Goal: Task Accomplishment & Management: Complete application form

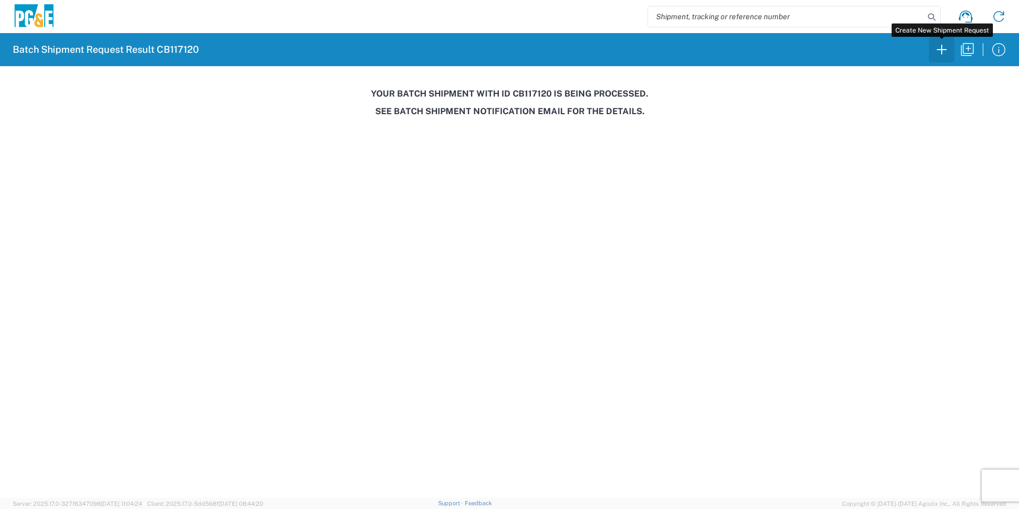
click at [946, 48] on icon "button" at bounding box center [941, 49] width 17 height 17
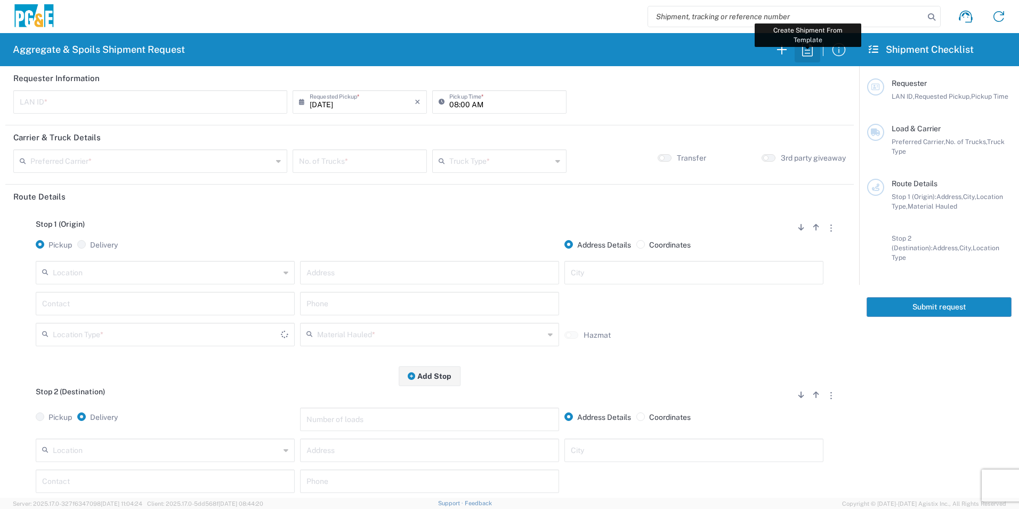
click at [814, 47] on icon "button" at bounding box center [807, 49] width 17 height 17
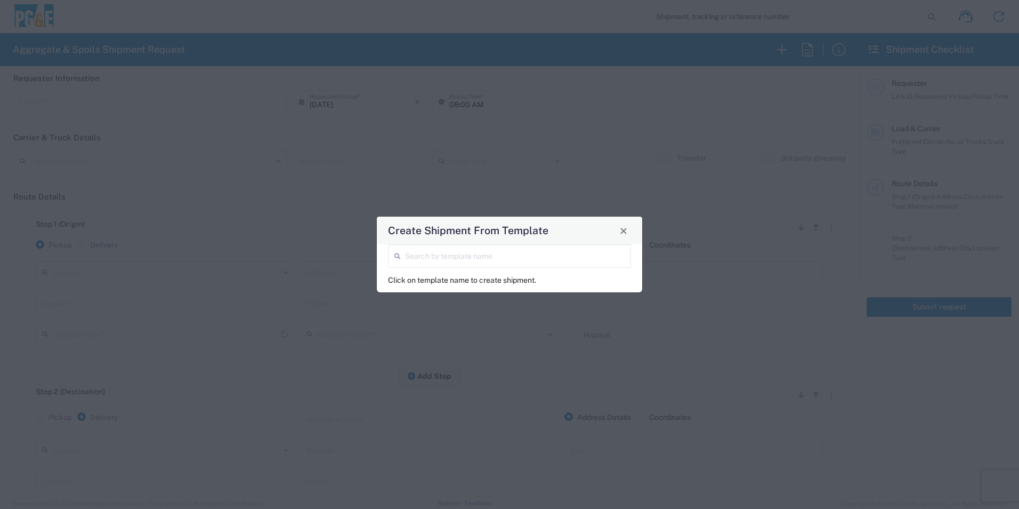
click at [565, 256] on input "search" at bounding box center [515, 255] width 220 height 19
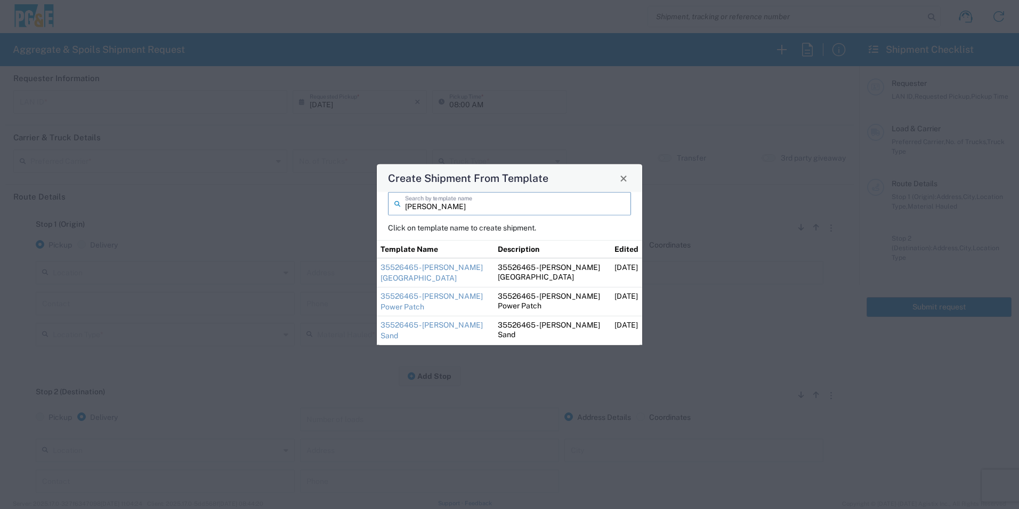
type input "[PERSON_NAME]"
click at [401, 271] on td "35526465 - [PERSON_NAME] [GEOGRAPHIC_DATA]" at bounding box center [435, 272] width 117 height 29
click at [430, 269] on link "35526465 - [PERSON_NAME] [GEOGRAPHIC_DATA]" at bounding box center [432, 272] width 102 height 19
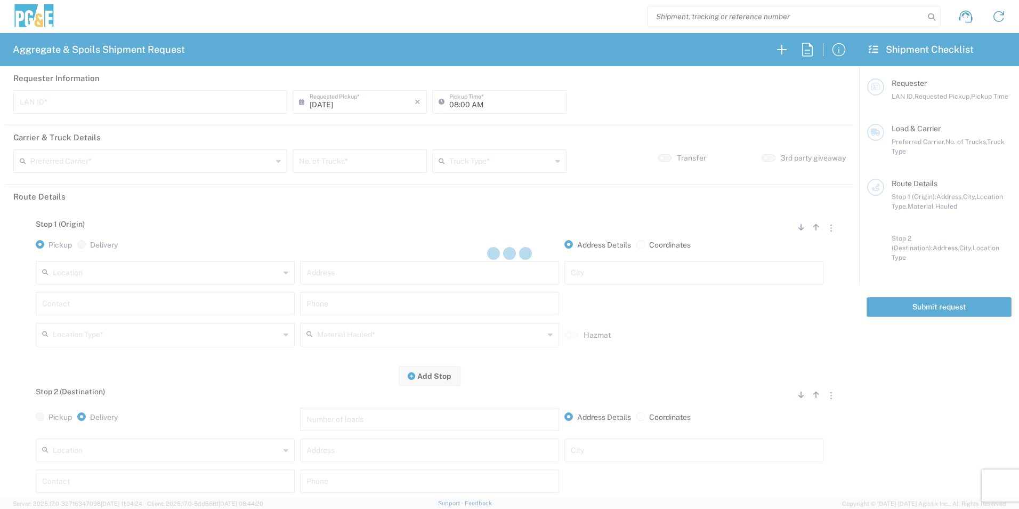
type input "STW8"
type input "06:30 AM"
type input "[PERSON_NAME] & Sons Trucking, Inc"
type input "Super Dump"
type textarea "Please deliver 3 Loads of [GEOGRAPHIC_DATA]"
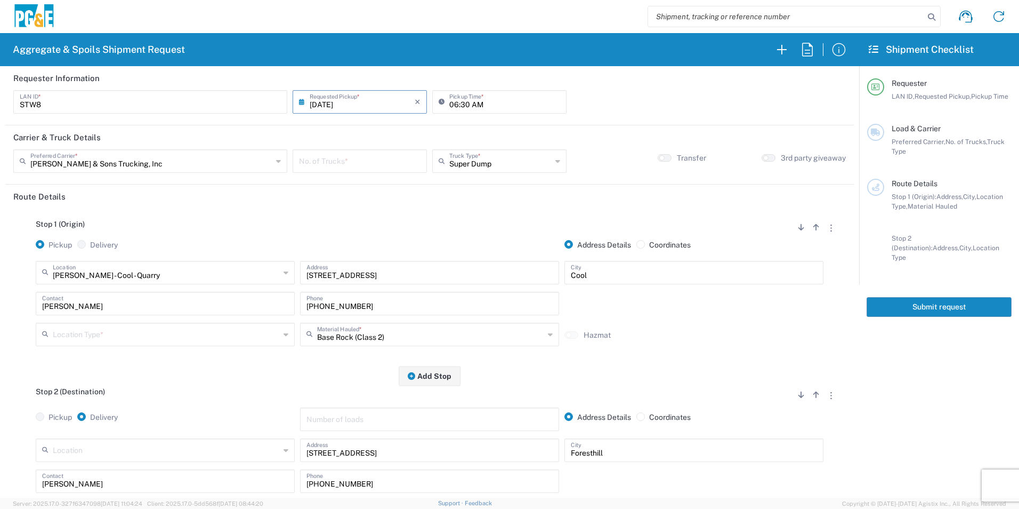
click at [375, 162] on input "number" at bounding box center [360, 160] width 122 height 19
type input "1"
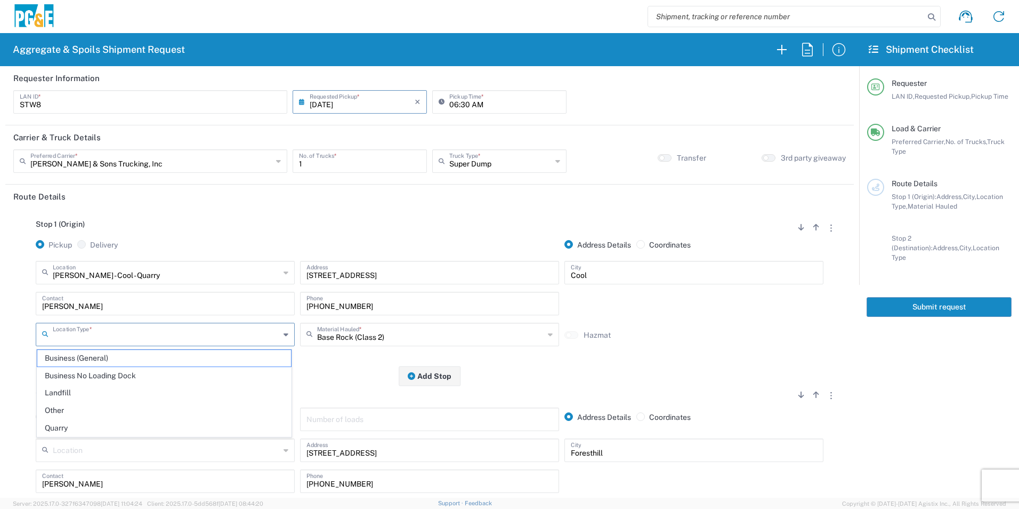
click at [131, 338] on input "text" at bounding box center [166, 333] width 227 height 19
click at [89, 422] on span "Quarry" at bounding box center [164, 428] width 254 height 17
type input "Quarry"
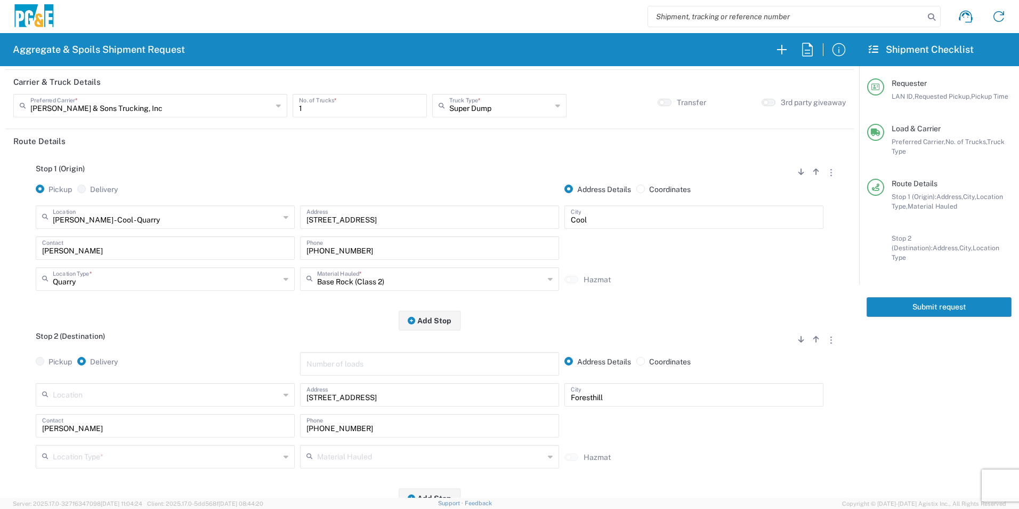
scroll to position [107, 0]
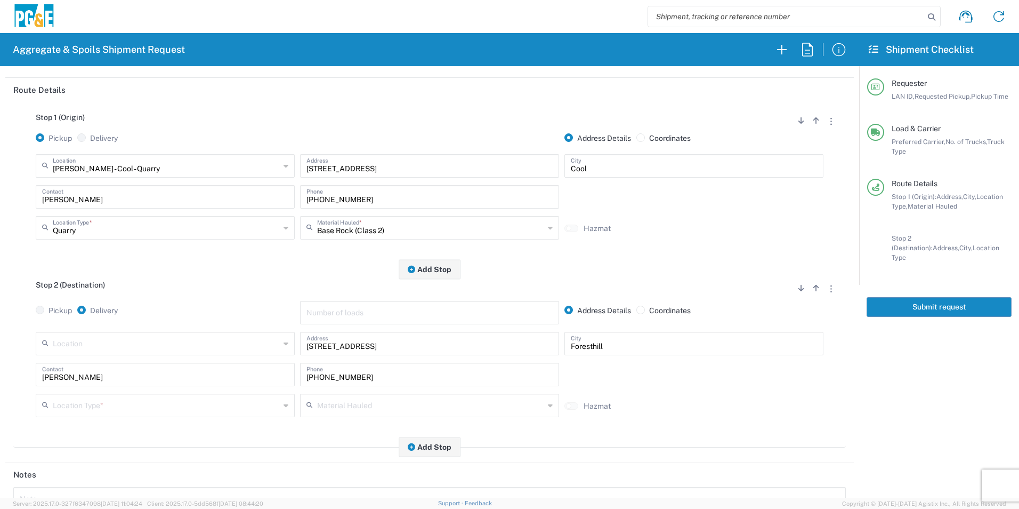
click at [103, 400] on input "text" at bounding box center [166, 404] width 227 height 19
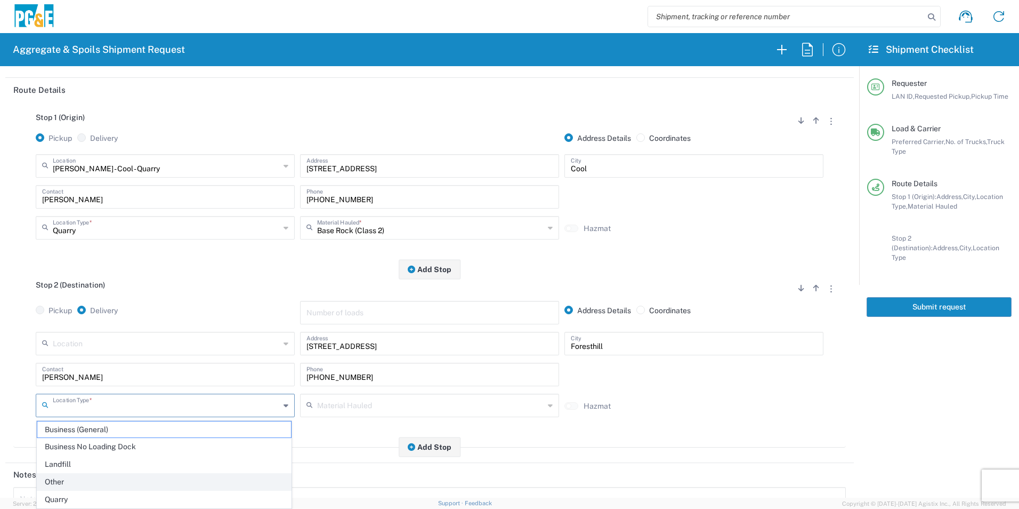
click at [53, 476] on span "Other" at bounding box center [164, 481] width 254 height 17
type input "Other"
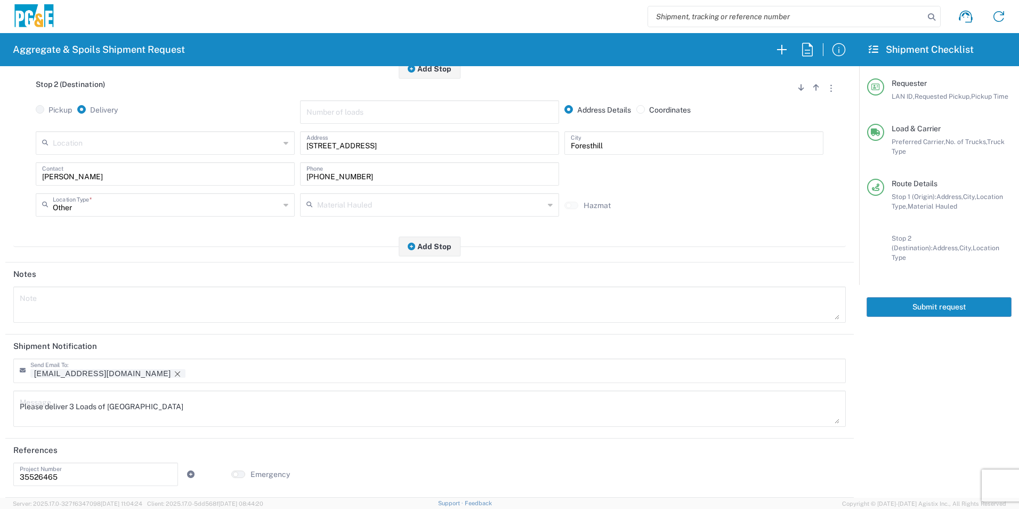
scroll to position [308, 0]
click at [173, 372] on icon "Remove tag" at bounding box center [177, 373] width 9 height 9
drag, startPoint x: 211, startPoint y: 402, endPoint x: 0, endPoint y: 393, distance: 210.8
click at [0, 393] on html "Aggregate & Spoils Shipment Request Requester Information STW8 LAN ID * [DATE] …" at bounding box center [509, 254] width 1019 height 509
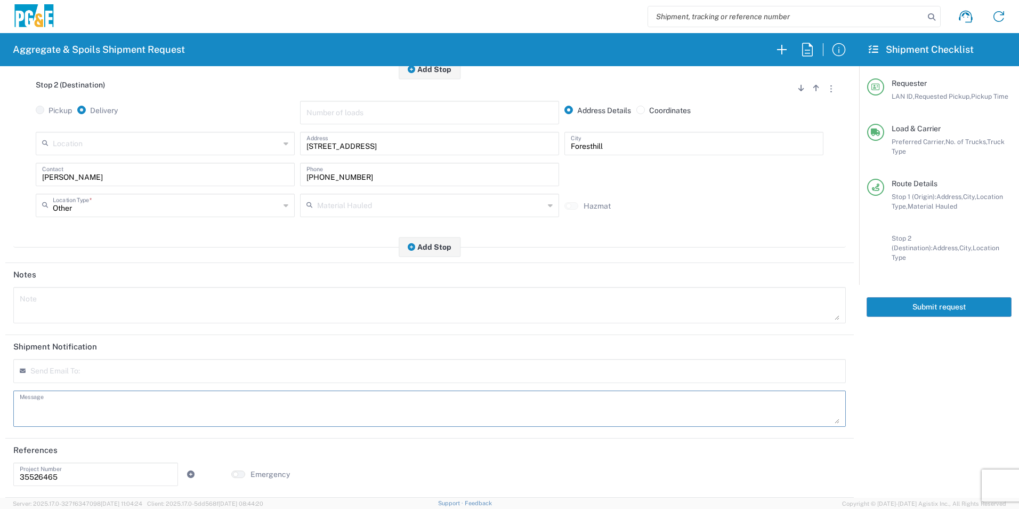
scroll to position [0, 0]
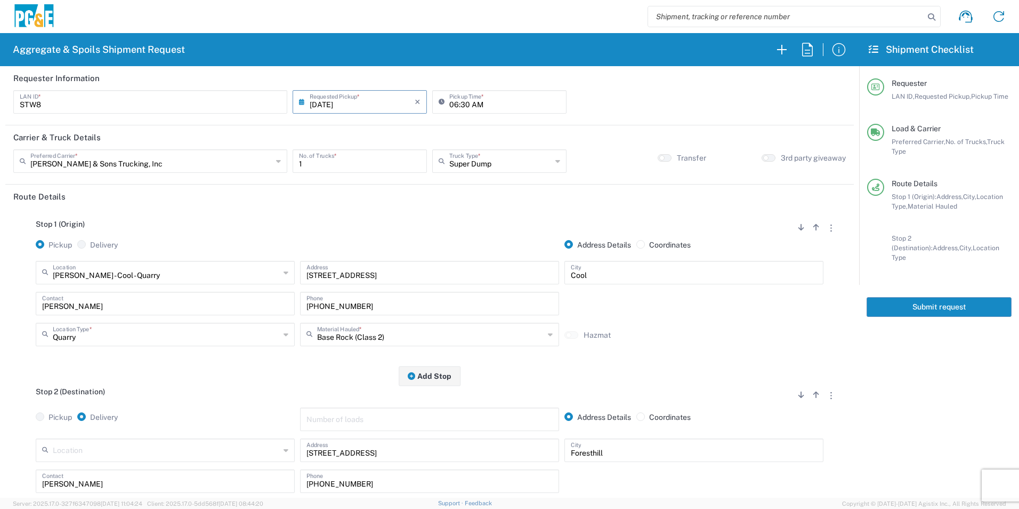
click at [933, 297] on button "Submit request" at bounding box center [939, 307] width 145 height 20
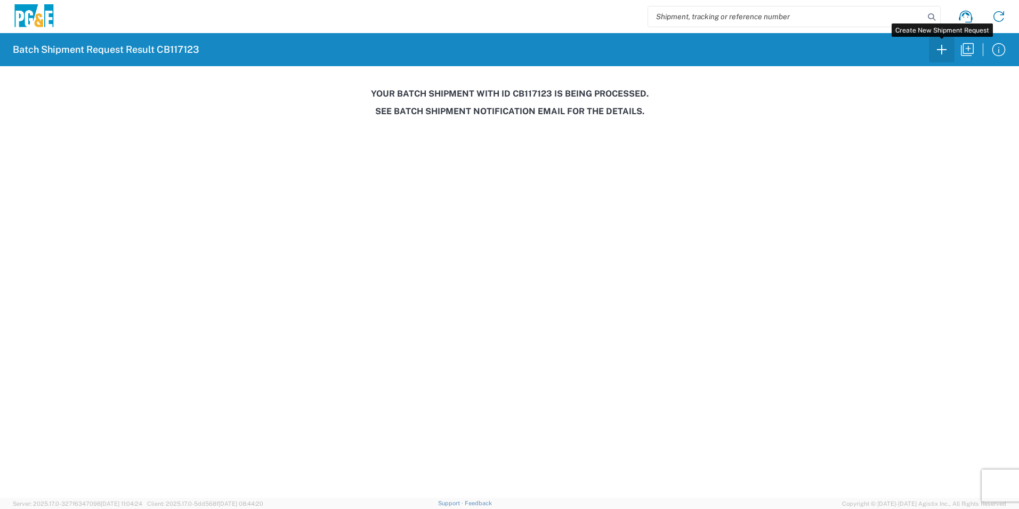
click at [948, 52] on icon "button" at bounding box center [941, 49] width 17 height 17
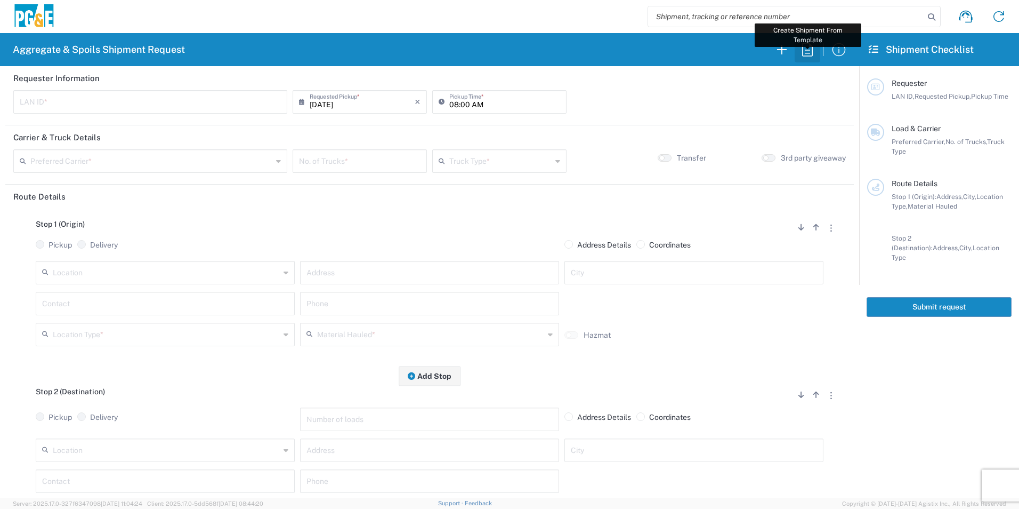
click at [807, 53] on icon "button" at bounding box center [807, 49] width 11 height 13
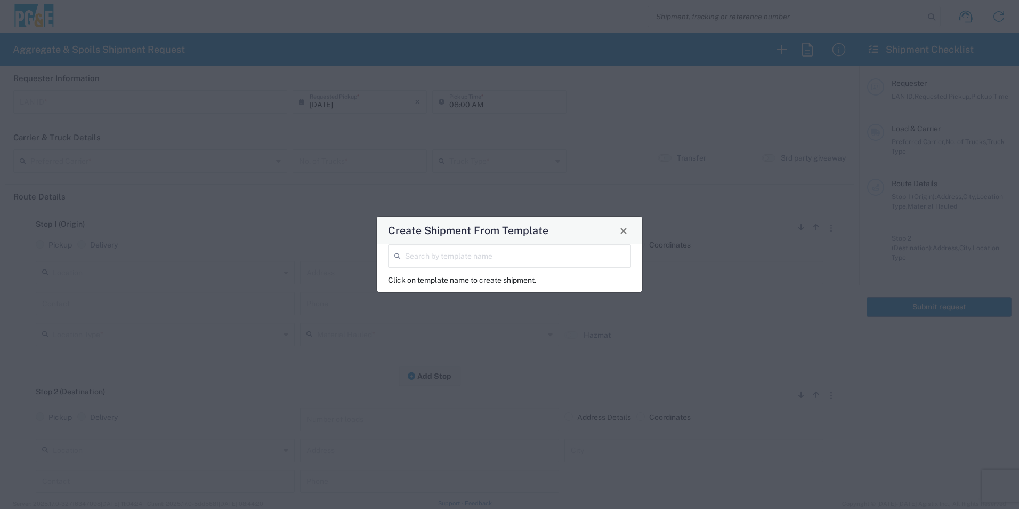
click at [502, 252] on input "search" at bounding box center [515, 255] width 220 height 19
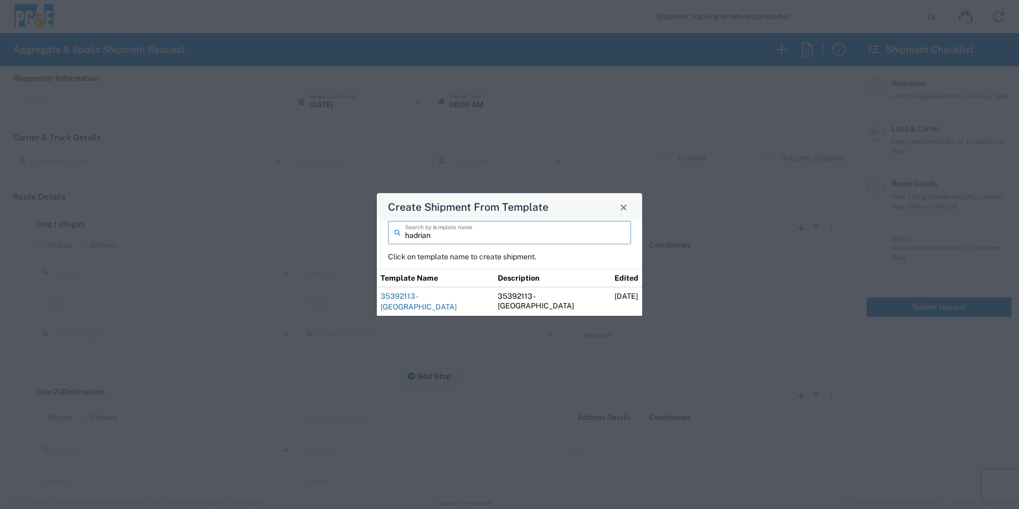
type input "hadrian"
click at [457, 295] on link "35392113 - [GEOGRAPHIC_DATA]" at bounding box center [419, 301] width 76 height 19
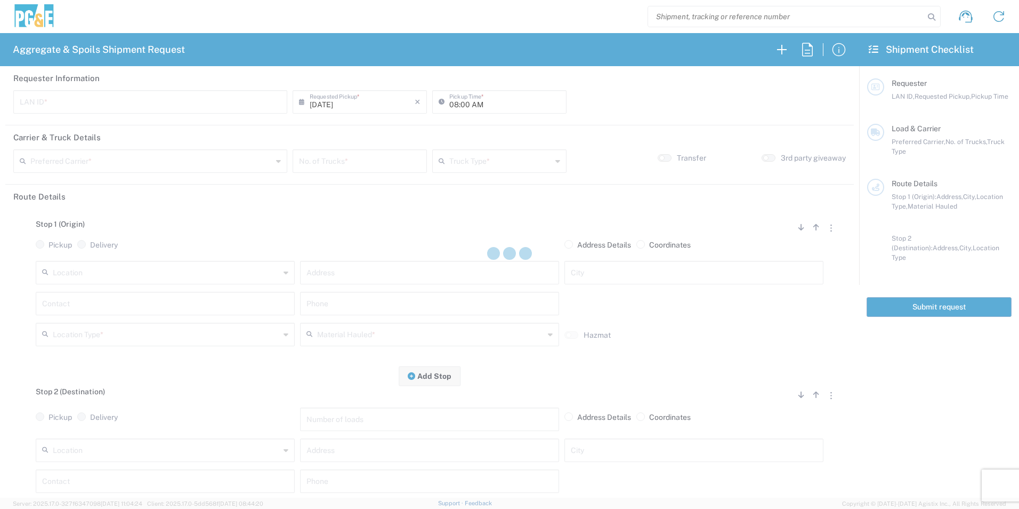
type input "HVM1"
type input "06:00 AM"
type input "[PERSON_NAME] & Sons Trucking, Inc"
type input "Super Dump"
type textarea "Please deliver 1 Load of Sand & 2 Loads of [GEOGRAPHIC_DATA] to the [GEOGRAPHIC…"
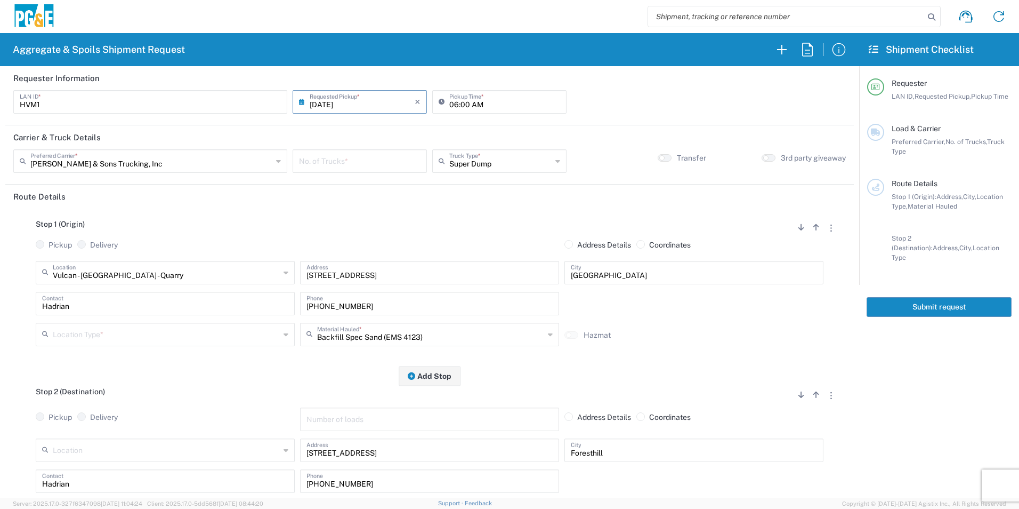
click at [393, 160] on input "number" at bounding box center [360, 160] width 122 height 19
type input "1"
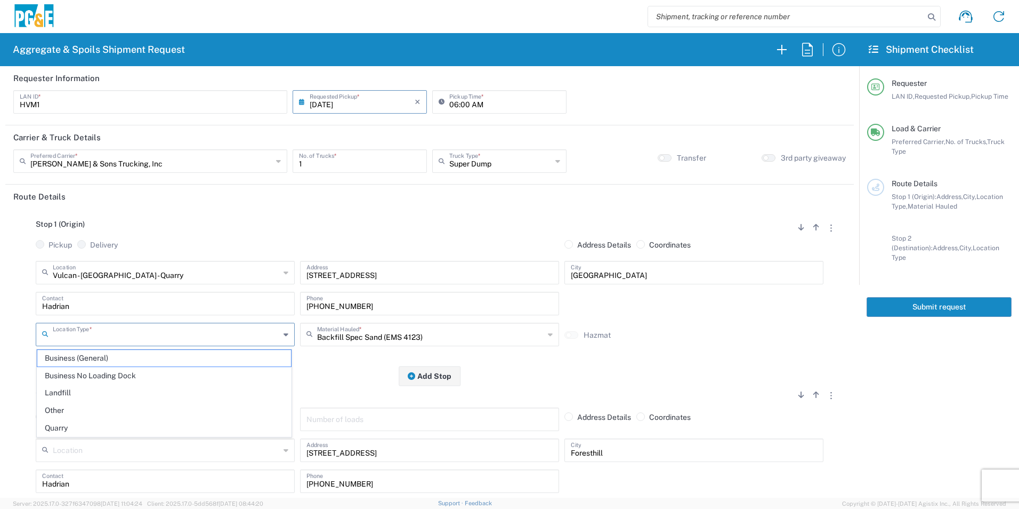
click at [180, 334] on input "text" at bounding box center [166, 333] width 227 height 19
click at [78, 429] on span "Quarry" at bounding box center [164, 428] width 254 height 17
type input "Quarry"
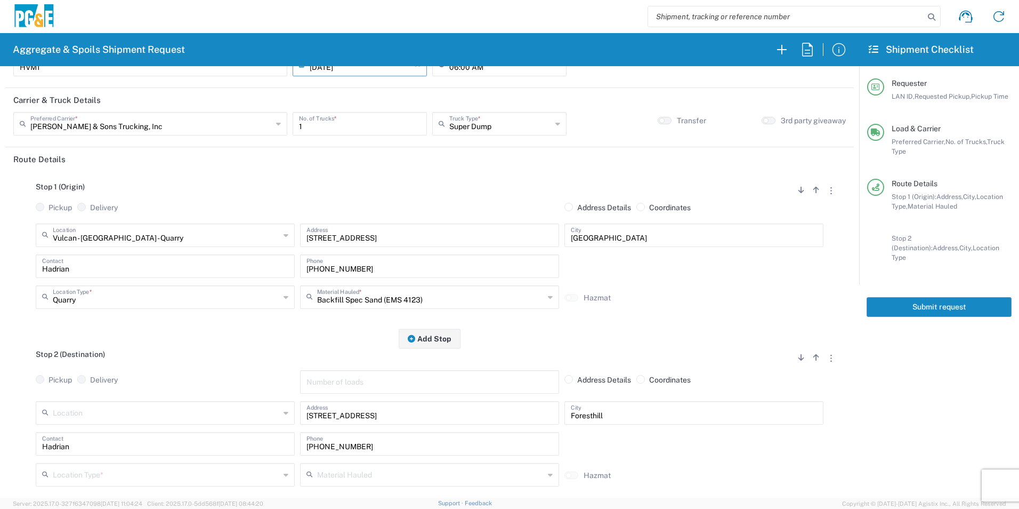
scroll to position [107, 0]
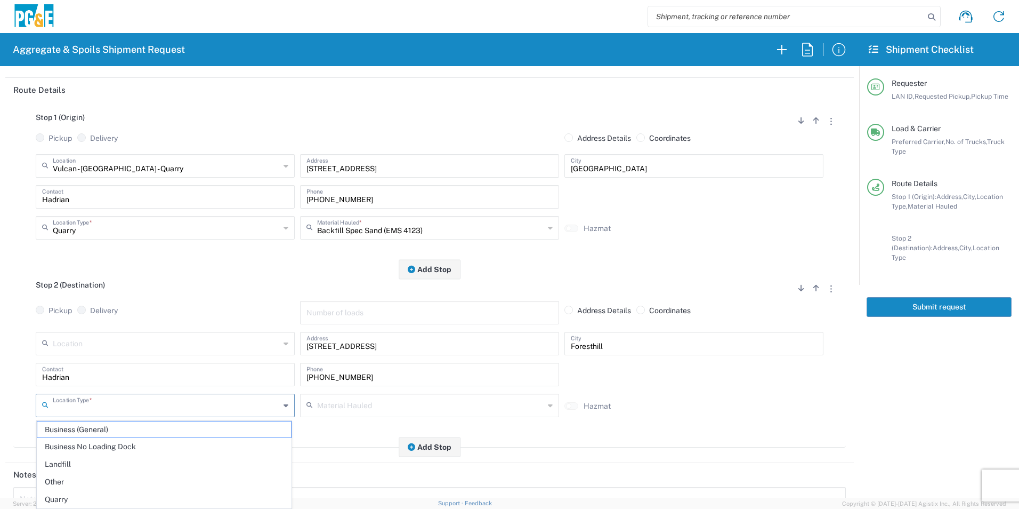
click at [155, 412] on input "text" at bounding box center [166, 404] width 227 height 19
click at [68, 480] on span "Other" at bounding box center [164, 481] width 254 height 17
type input "Other"
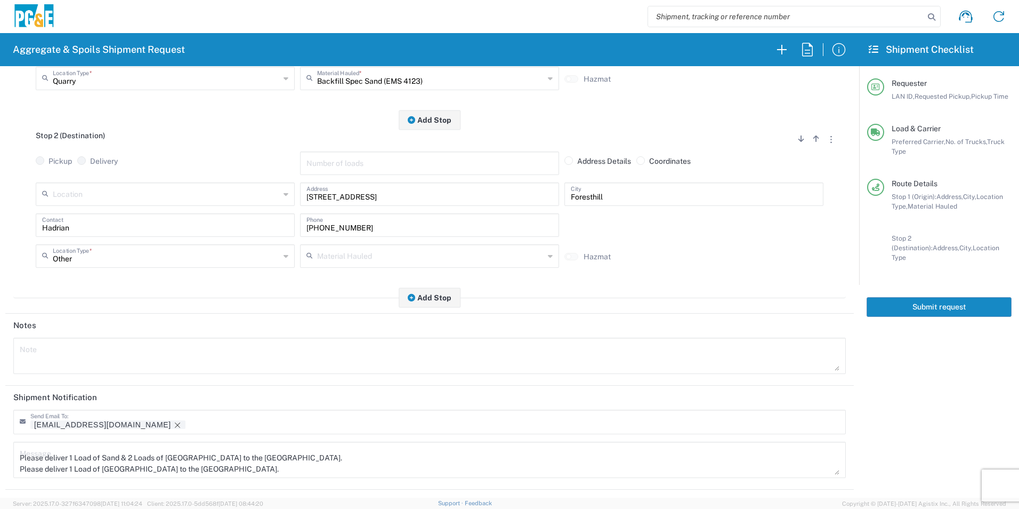
scroll to position [267, 0]
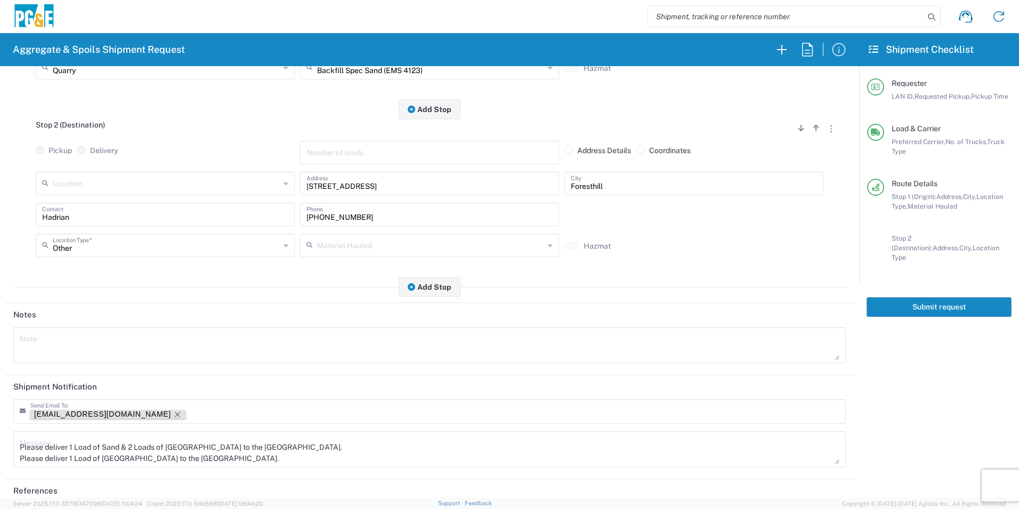
click at [173, 412] on icon "Remove tag" at bounding box center [177, 414] width 9 height 9
drag, startPoint x: 322, startPoint y: 452, endPoint x: 133, endPoint y: 449, distance: 188.7
click at [133, 449] on textarea "Please deliver 1 Load of Sand & 2 Loads of [GEOGRAPHIC_DATA] to the [GEOGRAPHIC…" at bounding box center [430, 448] width 820 height 30
drag, startPoint x: 116, startPoint y: 458, endPoint x: -2, endPoint y: 450, distance: 118.1
click at [0, 450] on html "Aggregate & Spoils Shipment Request Requester Information HVM1 LAN ID * [DATE] …" at bounding box center [509, 254] width 1019 height 509
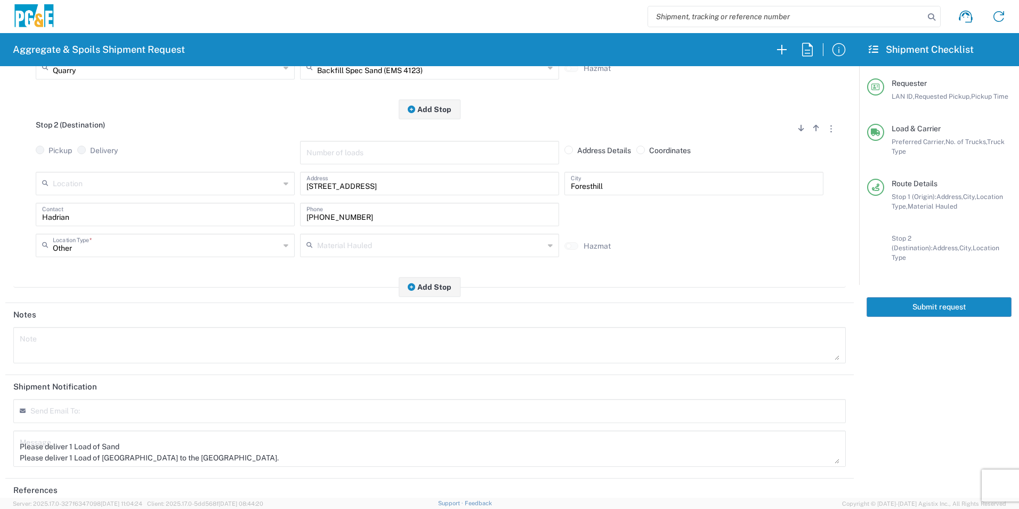
click at [0, 450] on html "Aggregate & Spoils Shipment Request Requester Information HVM1 LAN ID * [DATE] …" at bounding box center [509, 254] width 1019 height 509
click at [257, 448] on textarea "Please deliver 1 Load of Sand Please deliver 1 Load of [GEOGRAPHIC_DATA] to the…" at bounding box center [430, 448] width 820 height 30
drag, startPoint x: 240, startPoint y: 456, endPoint x: 47, endPoint y: 442, distance: 193.5
click at [47, 442] on textarea "Please deliver 1 Load of Sand Please deliver 1 Load of [GEOGRAPHIC_DATA] to the…" at bounding box center [430, 448] width 820 height 30
drag, startPoint x: 284, startPoint y: 442, endPoint x: 0, endPoint y: 447, distance: 284.2
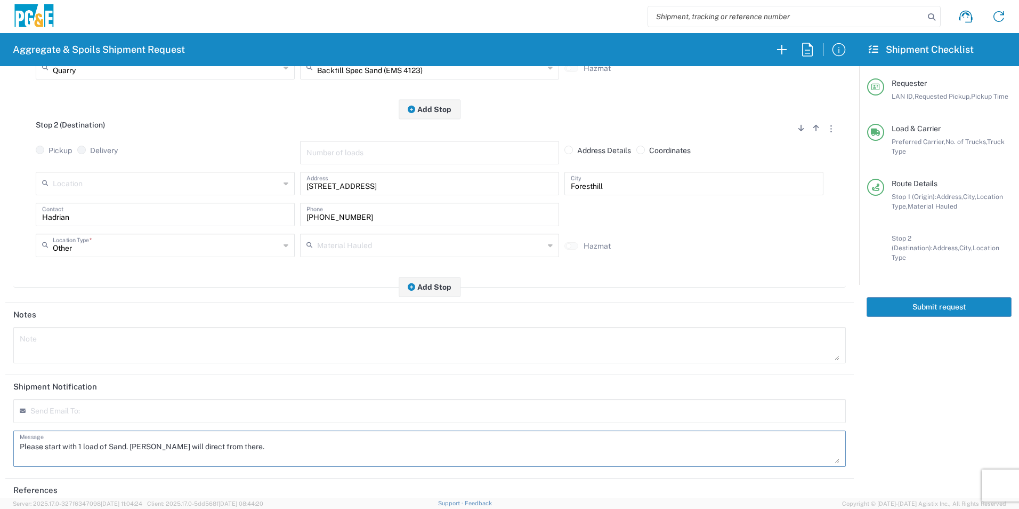
click at [0, 447] on html "Aggregate & Spoils Shipment Request Requester Information HVM1 LAN ID * [DATE] …" at bounding box center [509, 254] width 1019 height 509
type textarea "Please start with 1 load of Sand. [PERSON_NAME] will direct from there."
click at [120, 349] on textarea at bounding box center [430, 345] width 820 height 30
paste textarea "Please start with 1 load of Sand. [PERSON_NAME] will direct from there."
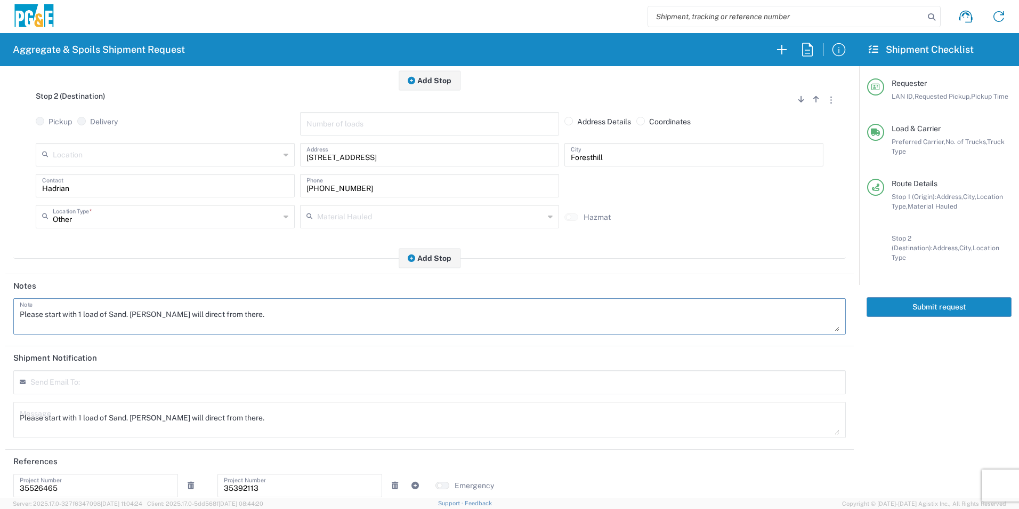
scroll to position [308, 0]
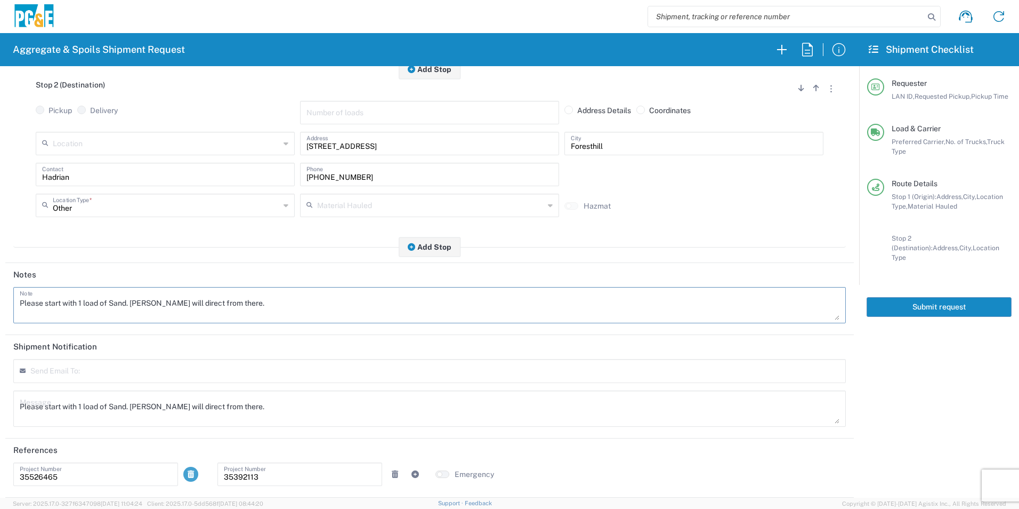
type textarea "Please start with 1 load of Sand. [PERSON_NAME] will direct from there."
click at [190, 473] on icon at bounding box center [191, 473] width 6 height 7
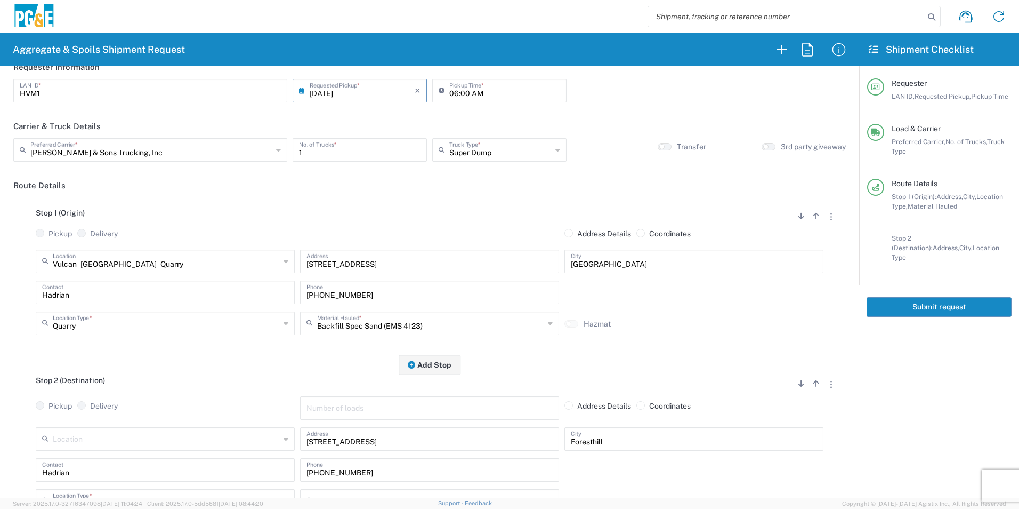
scroll to position [0, 0]
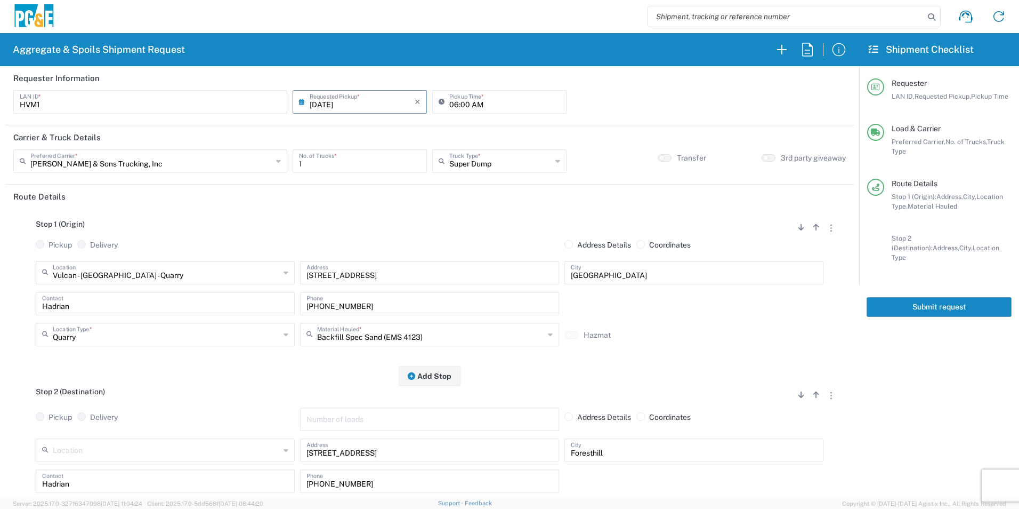
click at [922, 300] on button "Submit request" at bounding box center [939, 307] width 145 height 20
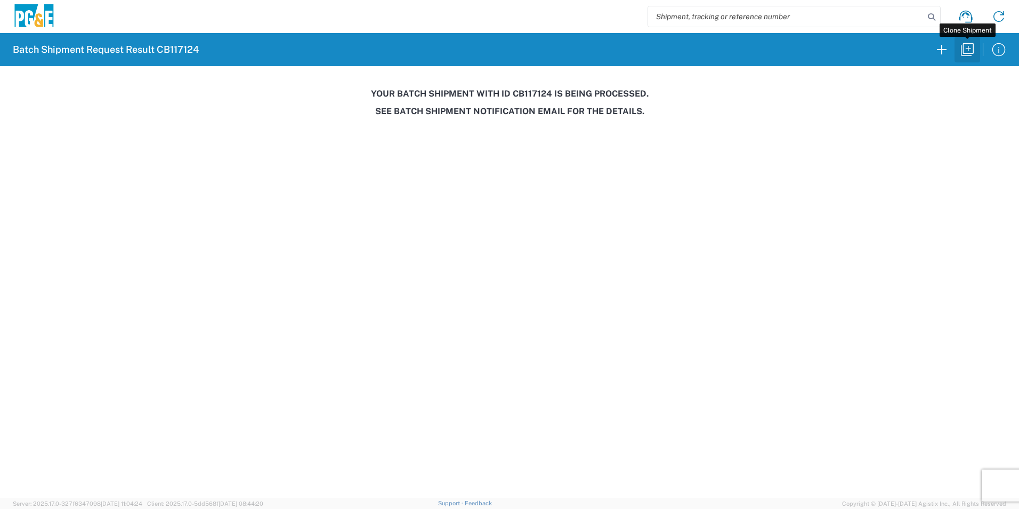
click at [967, 46] on icon "button" at bounding box center [967, 49] width 17 height 17
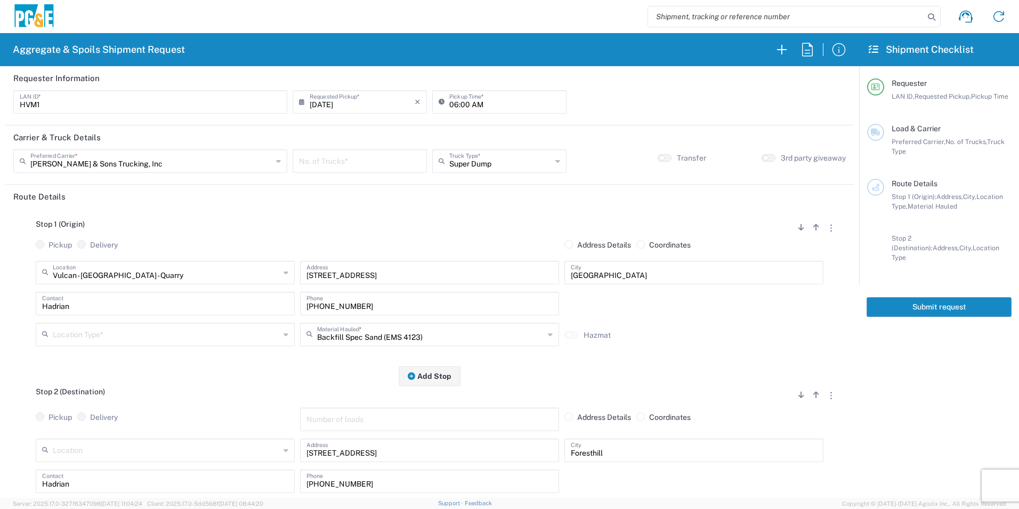
click at [369, 167] on input "number" at bounding box center [360, 160] width 122 height 19
type input "1"
click at [208, 272] on input "text" at bounding box center [166, 271] width 227 height 19
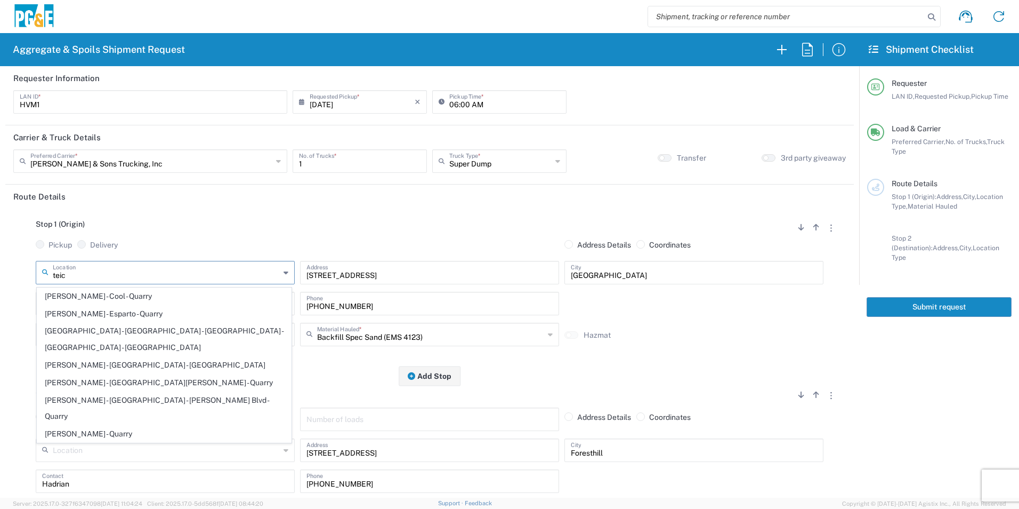
drag, startPoint x: 133, startPoint y: 294, endPoint x: 142, endPoint y: 299, distance: 9.8
click at [133, 293] on span "[PERSON_NAME] - Cool - Quarry" at bounding box center [164, 296] width 254 height 17
type input "[PERSON_NAME] - Cool - Quarry"
type input "[STREET_ADDRESS]"
type input "Cool"
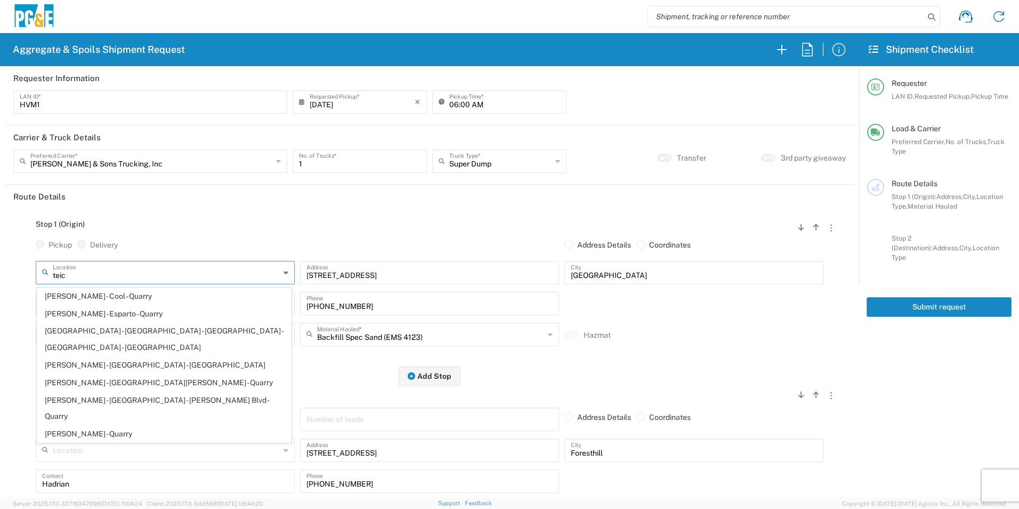
type input "Quarry"
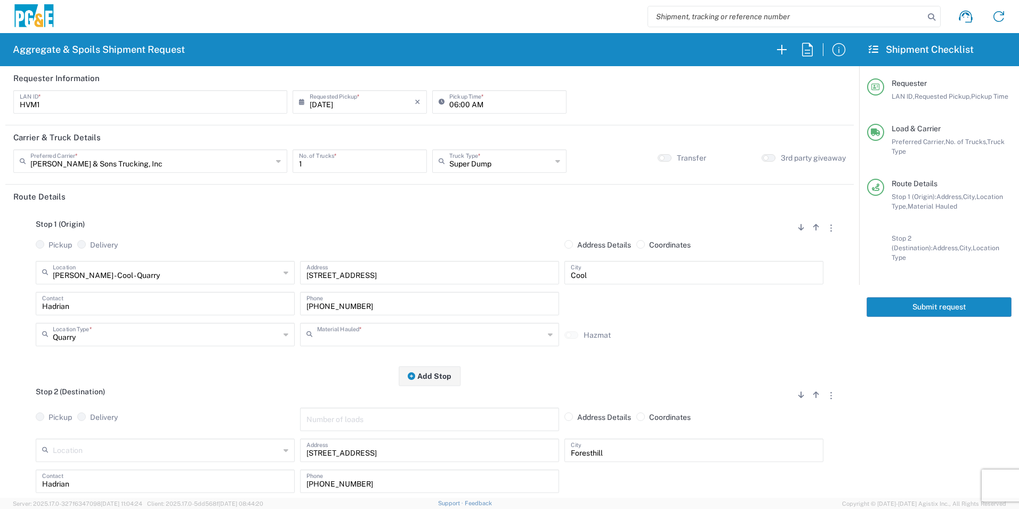
click at [422, 325] on input "text" at bounding box center [430, 333] width 227 height 19
click at [407, 354] on span "Base Rock (Class 2)" at bounding box center [426, 358] width 254 height 17
type input "Base Rock (Class 2)"
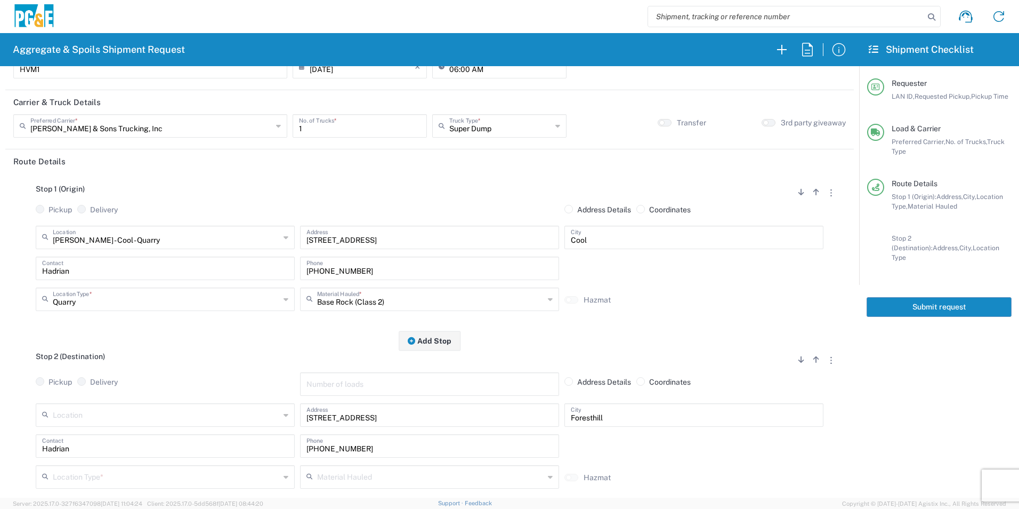
scroll to position [53, 0]
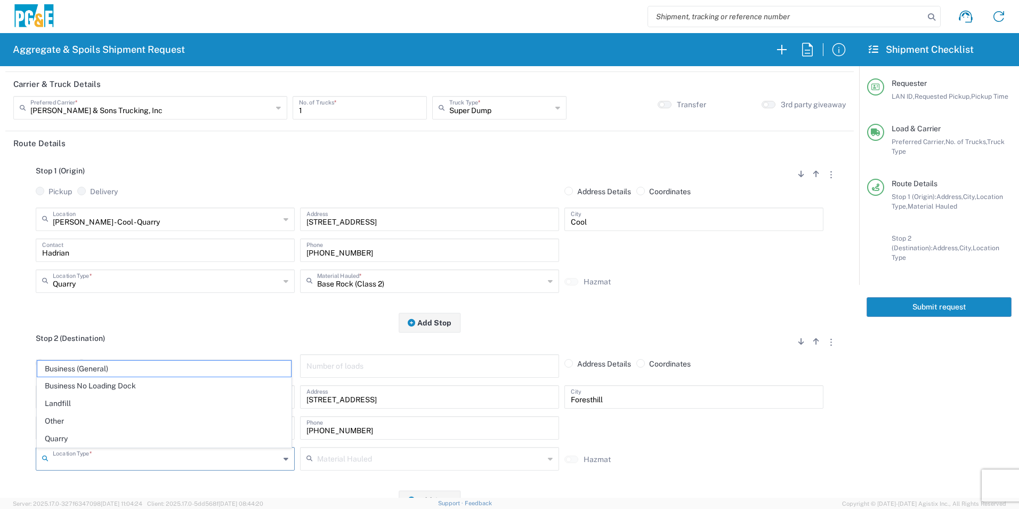
click at [192, 455] on input "text" at bounding box center [166, 457] width 227 height 19
drag, startPoint x: 116, startPoint y: 426, endPoint x: 124, endPoint y: 422, distance: 8.6
click at [116, 425] on span "Other" at bounding box center [164, 421] width 254 height 17
type input "Other"
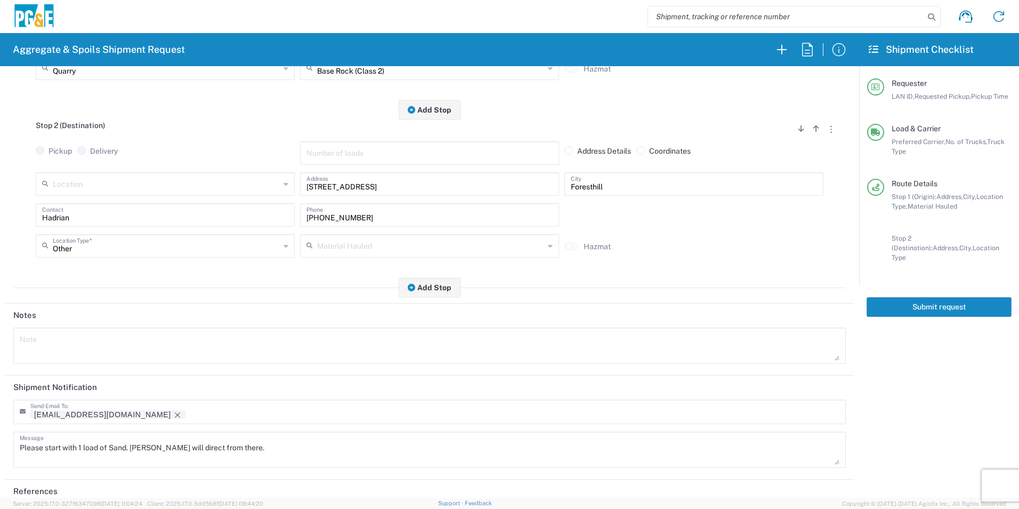
scroll to position [267, 0]
click at [173, 416] on icon "Remove tag" at bounding box center [177, 414] width 9 height 9
drag, startPoint x: 127, startPoint y: 446, endPoint x: 111, endPoint y: 449, distance: 16.3
click at [111, 449] on textarea "Please start with 1 load of Sand. [PERSON_NAME] will direct from there." at bounding box center [430, 448] width 820 height 30
drag, startPoint x: 306, startPoint y: 438, endPoint x: 0, endPoint y: 420, distance: 306.6
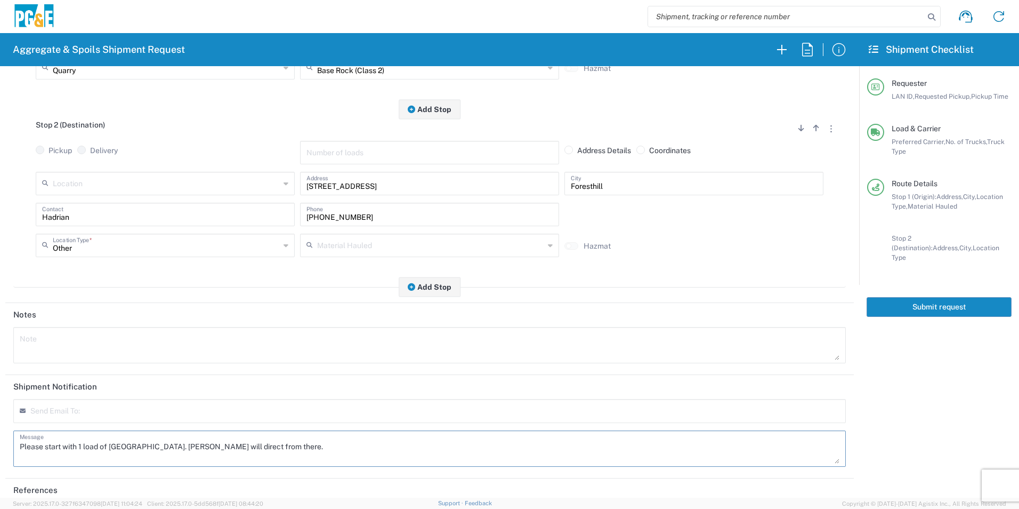
click at [0, 422] on html "Aggregate & Spoils Shipment Request Requester Information HVM1 LAN ID * [DATE] …" at bounding box center [509, 254] width 1019 height 509
type textarea "Please start with 1 load of [GEOGRAPHIC_DATA]. [PERSON_NAME] will direct from t…"
click at [158, 338] on textarea at bounding box center [430, 345] width 820 height 30
paste textarea "Please start with 1 load of [GEOGRAPHIC_DATA]. [PERSON_NAME] will direct from t…"
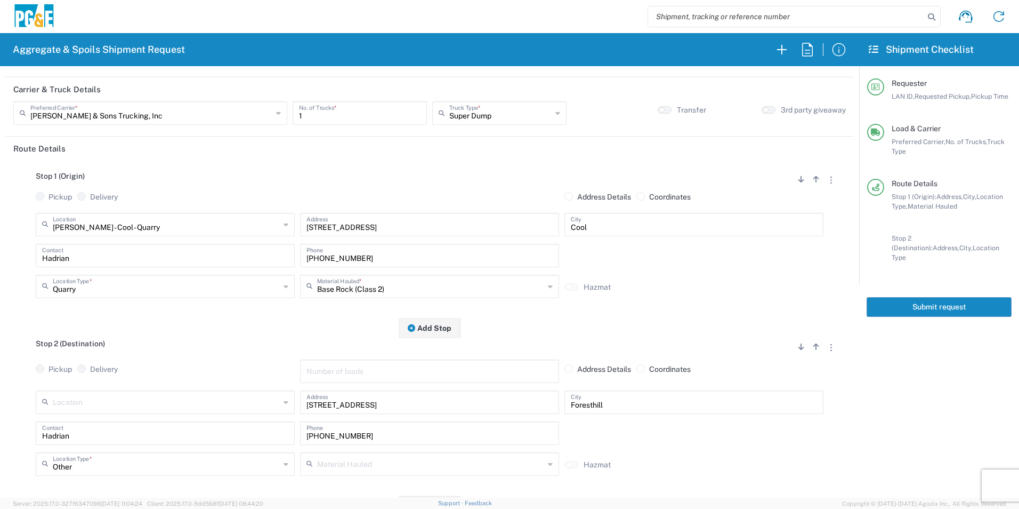
scroll to position [0, 0]
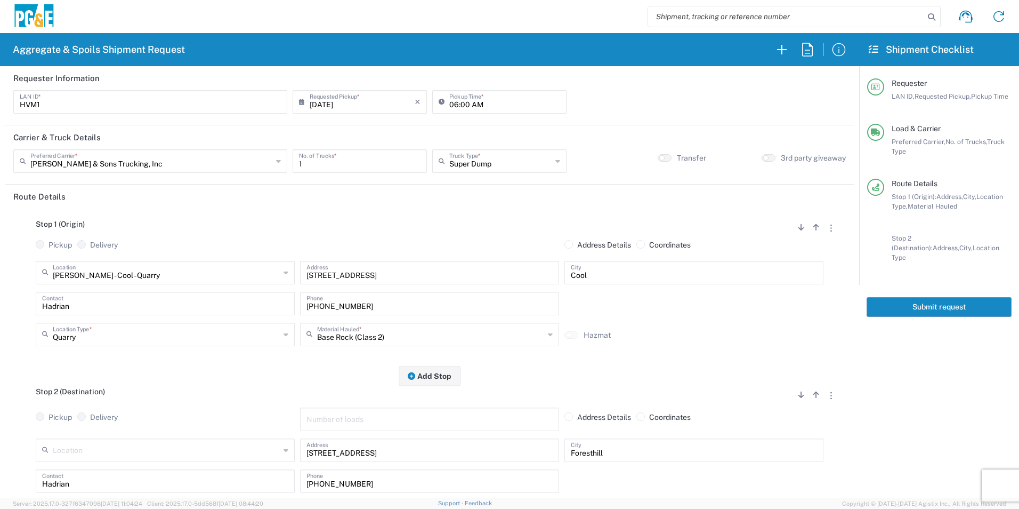
type textarea "Please start with 1 load of [GEOGRAPHIC_DATA]. [PERSON_NAME] will direct from t…"
click at [464, 106] on input "06:00 AM" at bounding box center [504, 101] width 111 height 19
type input "06:30 AM"
click at [952, 298] on button "Submit request" at bounding box center [939, 307] width 145 height 20
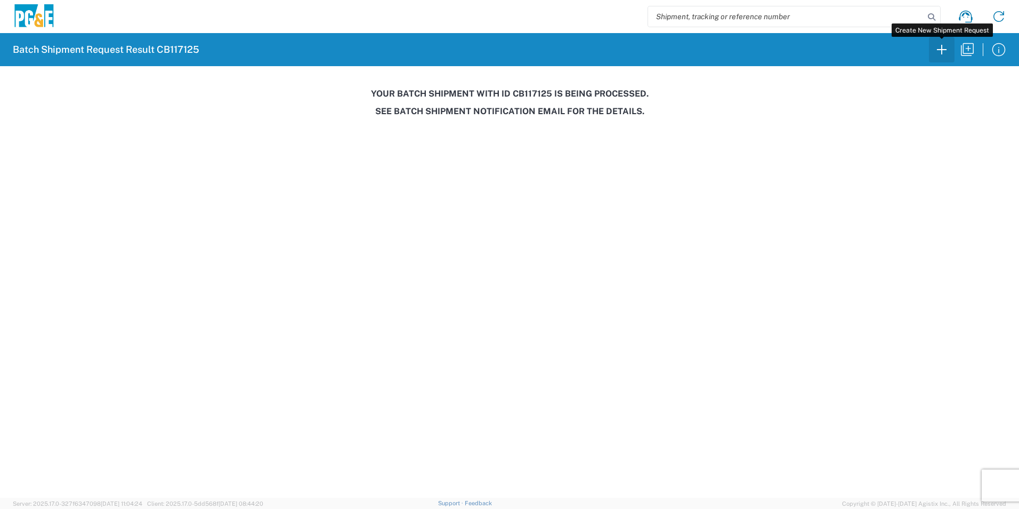
click at [945, 50] on icon "button" at bounding box center [941, 49] width 17 height 17
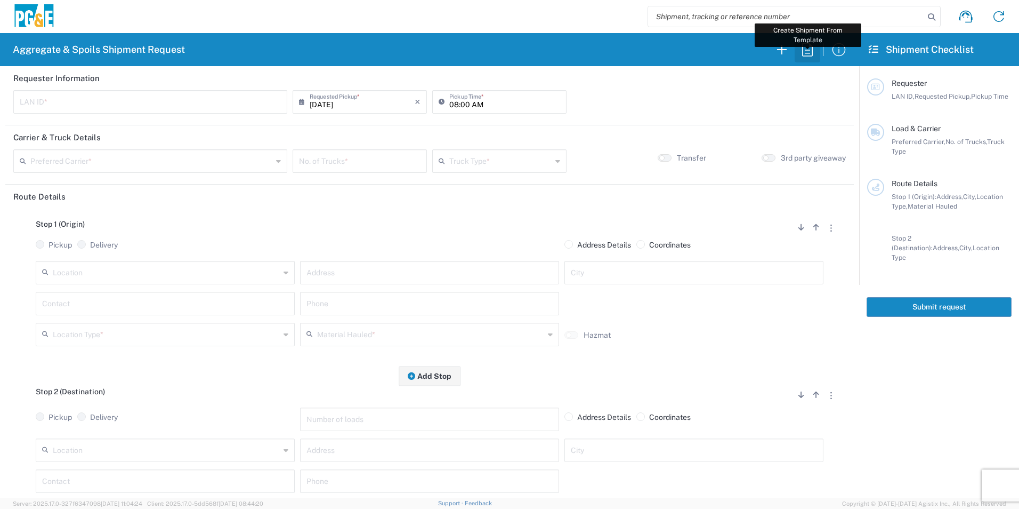
click at [814, 54] on icon "button" at bounding box center [807, 49] width 17 height 17
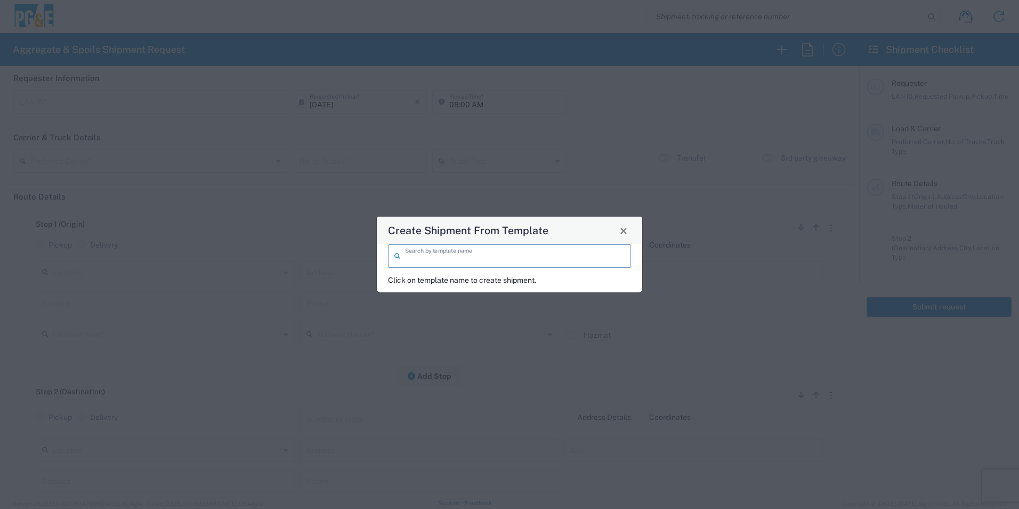
click at [601, 257] on input "search" at bounding box center [515, 255] width 220 height 19
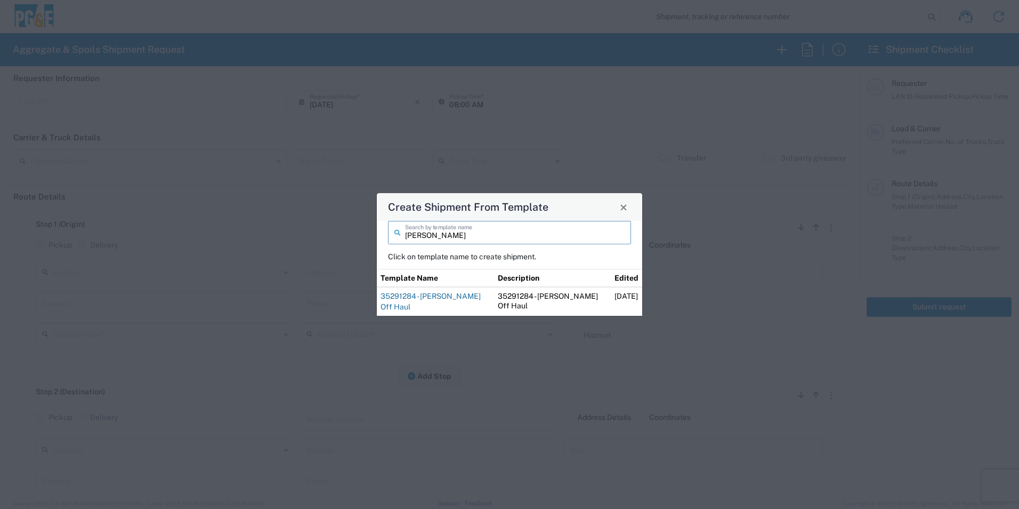
type input "[PERSON_NAME]"
click at [415, 303] on link "35291284 - [PERSON_NAME] Off Haul" at bounding box center [431, 301] width 100 height 19
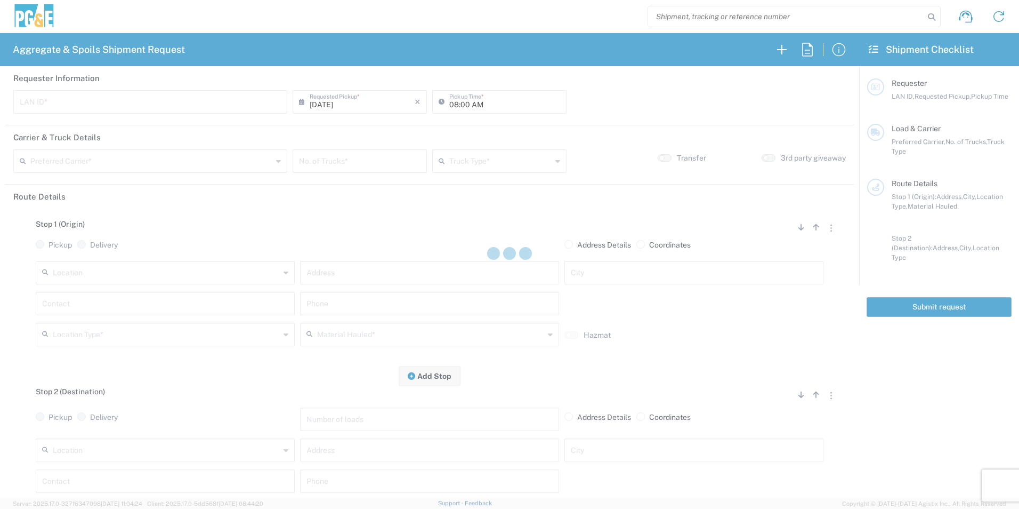
type input "MBLA"
type input "09:00 AM"
type input "North Coast Trucking"
type input "Super Dump"
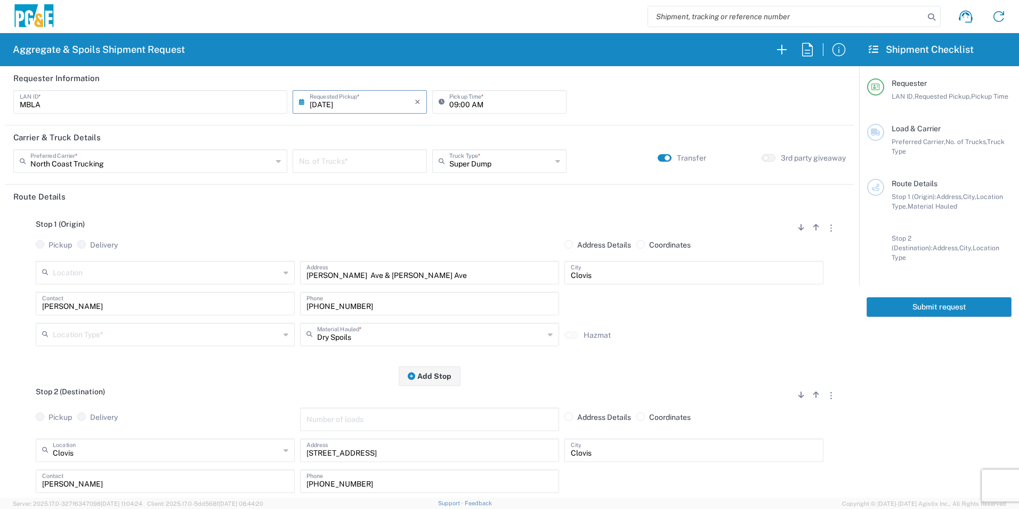
click at [337, 166] on input "number" at bounding box center [360, 160] width 122 height 19
type input "1"
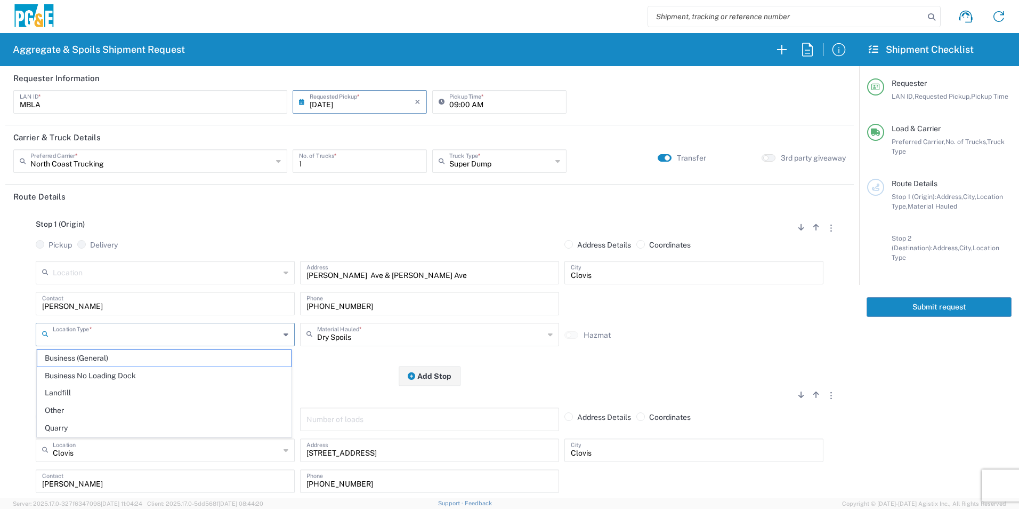
click at [118, 337] on input "text" at bounding box center [166, 333] width 227 height 19
click at [101, 404] on span "Other" at bounding box center [164, 410] width 254 height 17
type input "Other"
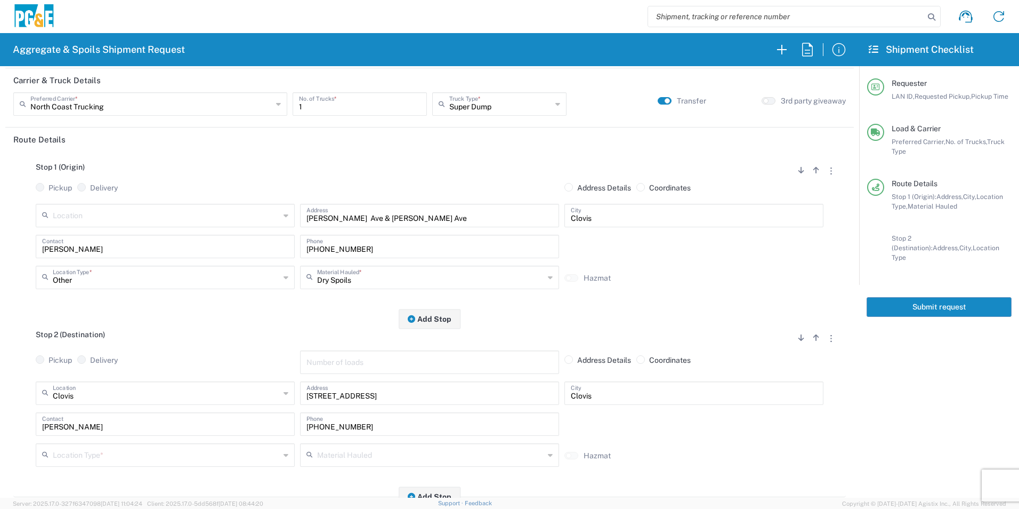
scroll to position [160, 0]
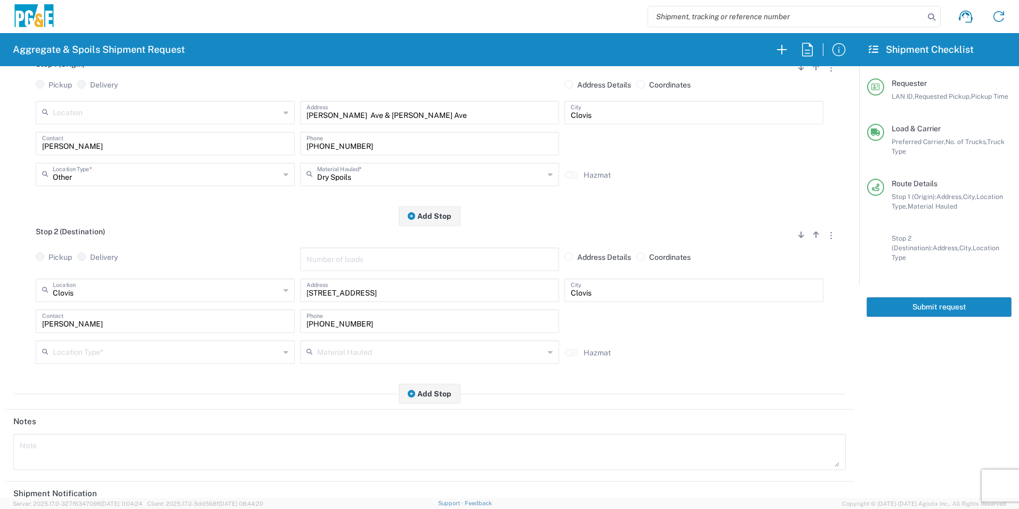
click at [98, 356] on input "text" at bounding box center [166, 351] width 227 height 19
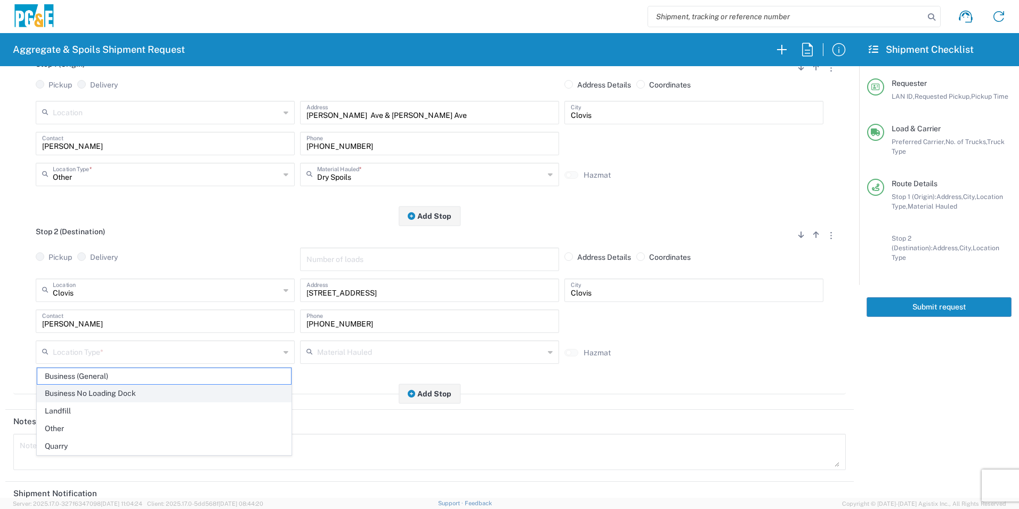
click at [93, 392] on span "Business No Loading Dock" at bounding box center [164, 393] width 254 height 17
type input "Business No Loading Dock"
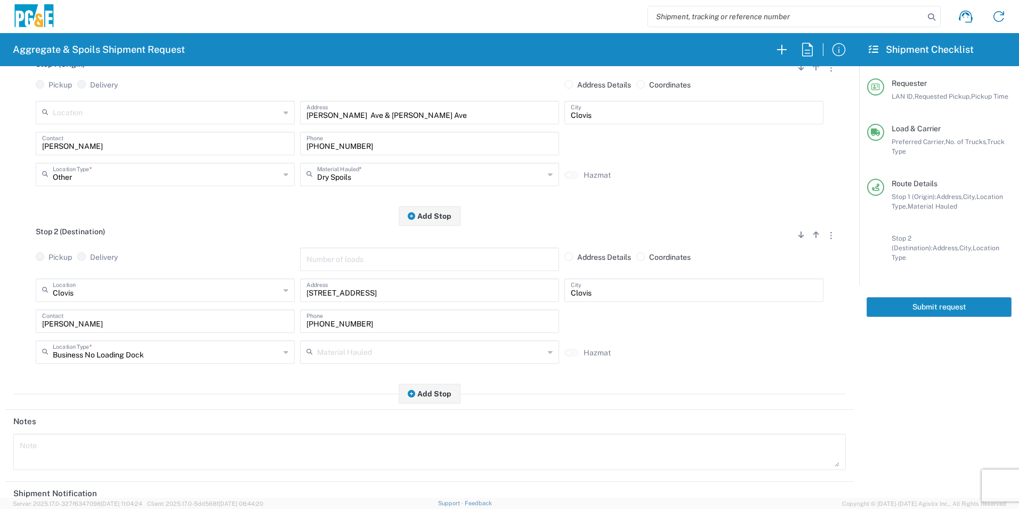
scroll to position [308, 0]
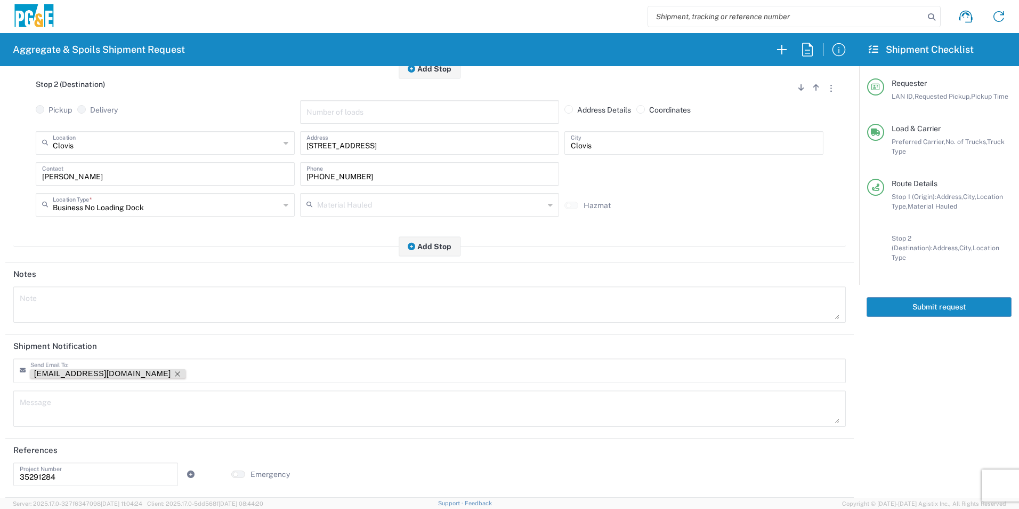
click at [173, 373] on icon "Remove tag" at bounding box center [177, 373] width 9 height 9
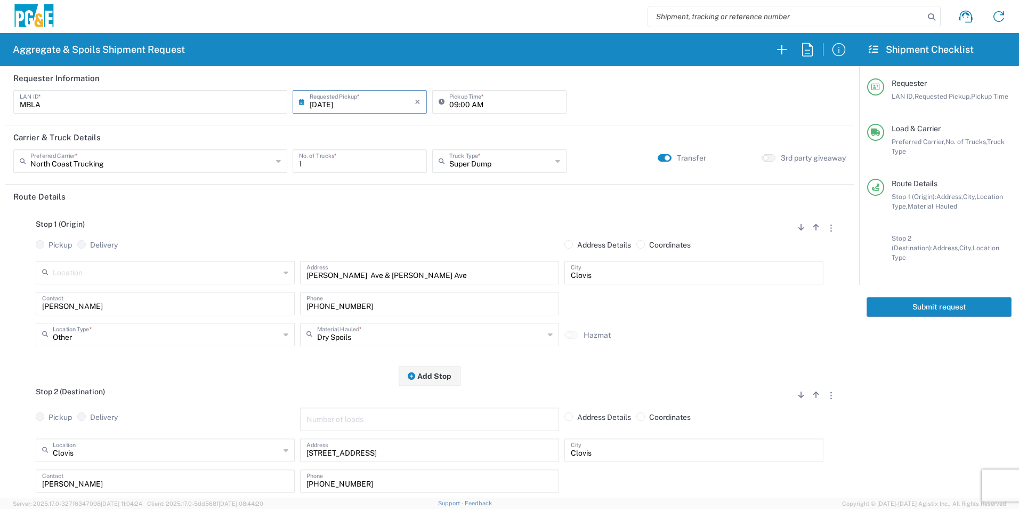
click at [959, 297] on button "Submit request" at bounding box center [939, 307] width 145 height 20
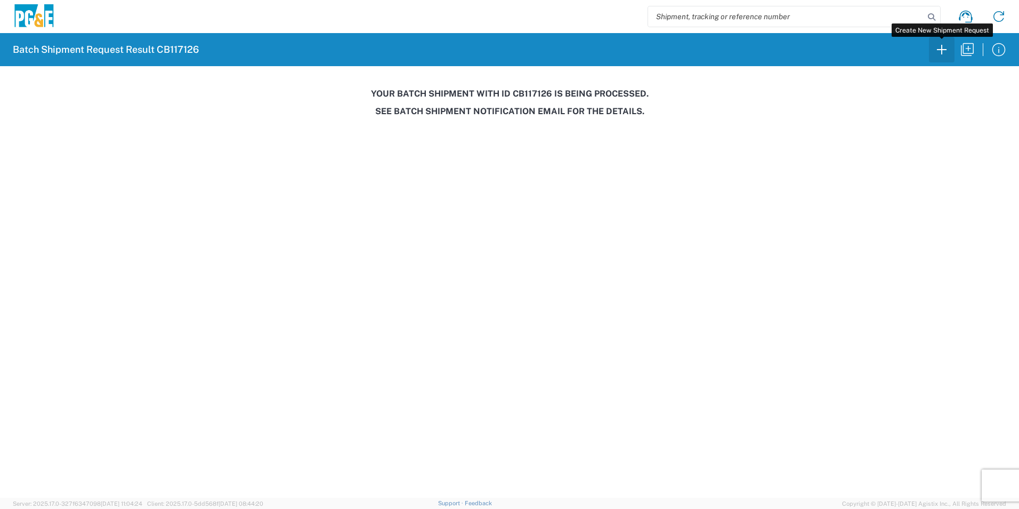
click at [947, 53] on icon "button" at bounding box center [941, 49] width 17 height 17
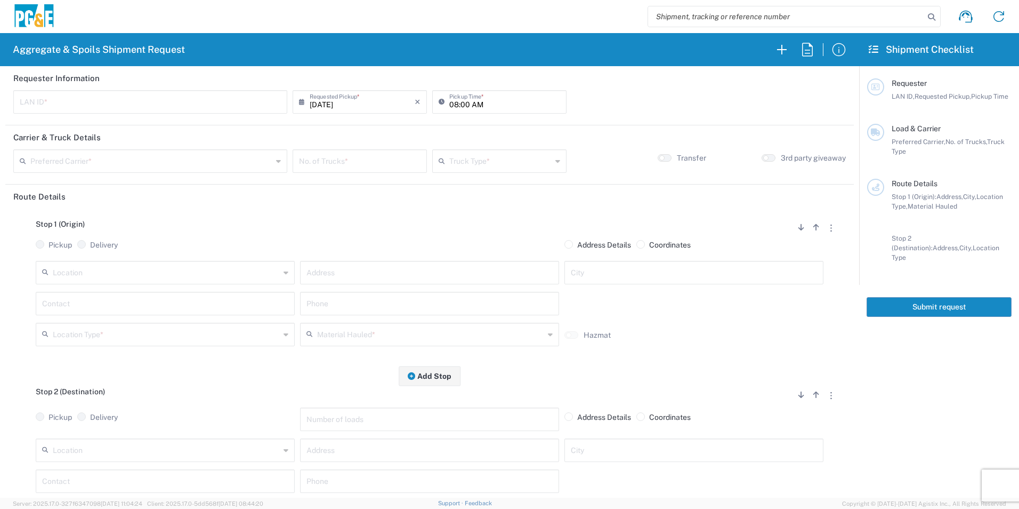
click at [121, 307] on input "text" at bounding box center [165, 302] width 246 height 19
type input "[PERSON_NAME]"
click at [422, 308] on input "text" at bounding box center [430, 302] width 246 height 19
drag, startPoint x: 180, startPoint y: 302, endPoint x: 0, endPoint y: 308, distance: 180.3
click at [0, 306] on html "Aggregate & Spoils Shipment Request Requester Information LAN ID * [DATE] × Req…" at bounding box center [509, 254] width 1019 height 509
